Goal: Information Seeking & Learning: Learn about a topic

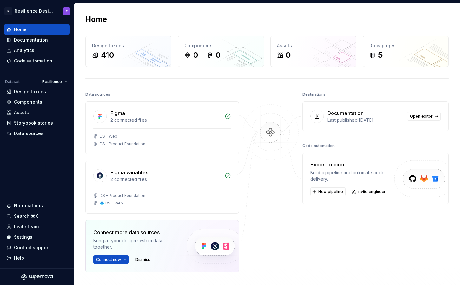
click at [132, 12] on div "Home Design tokens 410 Components 0 0 Assets 0 Docs pages 5 Data sources Figma …" at bounding box center [267, 172] width 386 height 338
click at [42, 87] on div "Design tokens" at bounding box center [37, 92] width 66 height 10
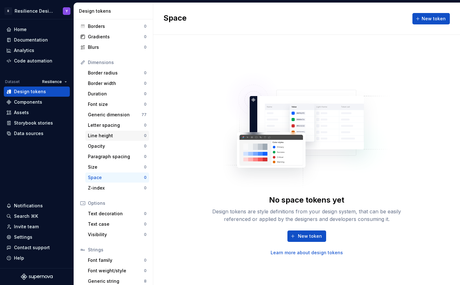
scroll to position [46, 0]
click at [113, 217] on div "Text decoration 0" at bounding box center [117, 214] width 64 height 10
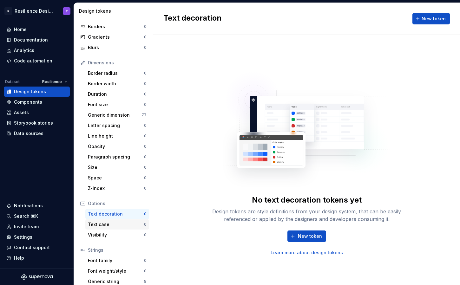
click at [111, 220] on div "Text case 0" at bounding box center [117, 224] width 64 height 10
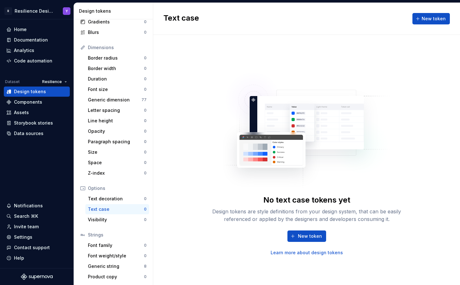
scroll to position [62, 0]
click at [121, 253] on div "Font weight/style" at bounding box center [116, 255] width 56 height 6
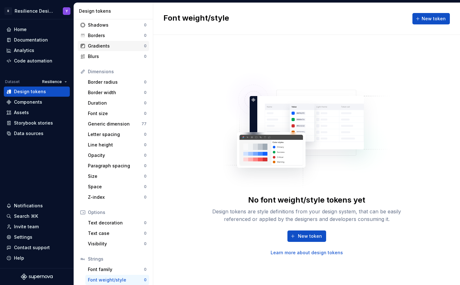
scroll to position [62, 0]
